Goal: Transaction & Acquisition: Purchase product/service

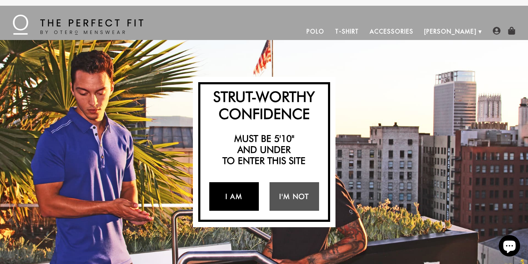
click at [246, 194] on link "I Am" at bounding box center [234, 196] width 50 height 29
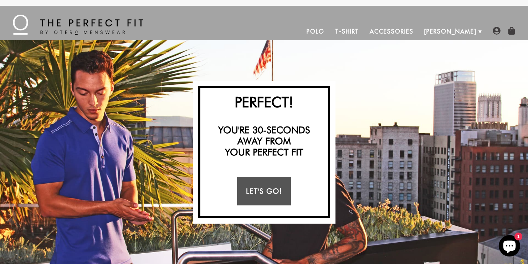
click at [364, 31] on link "T-Shirt" at bounding box center [347, 31] width 35 height 17
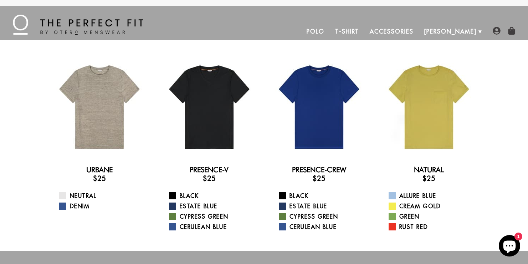
click at [330, 31] on link "Polo" at bounding box center [315, 31] width 29 height 17
